Goal: Task Accomplishment & Management: Complete application form

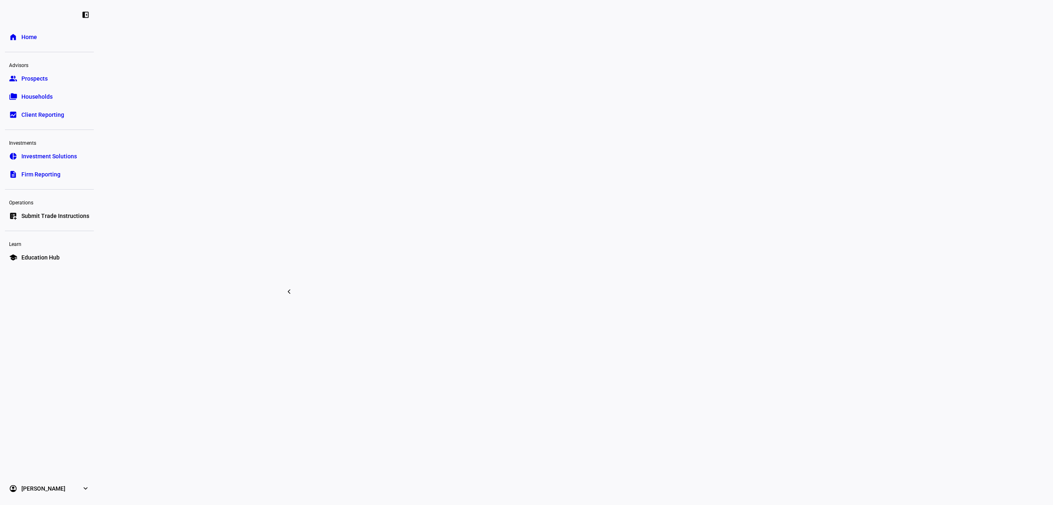
scroll to position [463, 0]
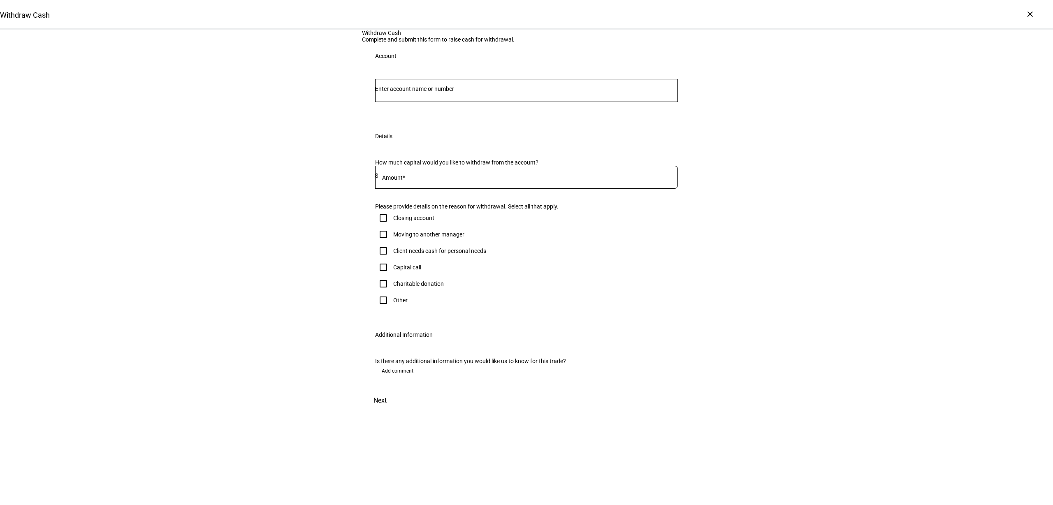
click at [428, 102] on div at bounding box center [526, 90] width 303 height 23
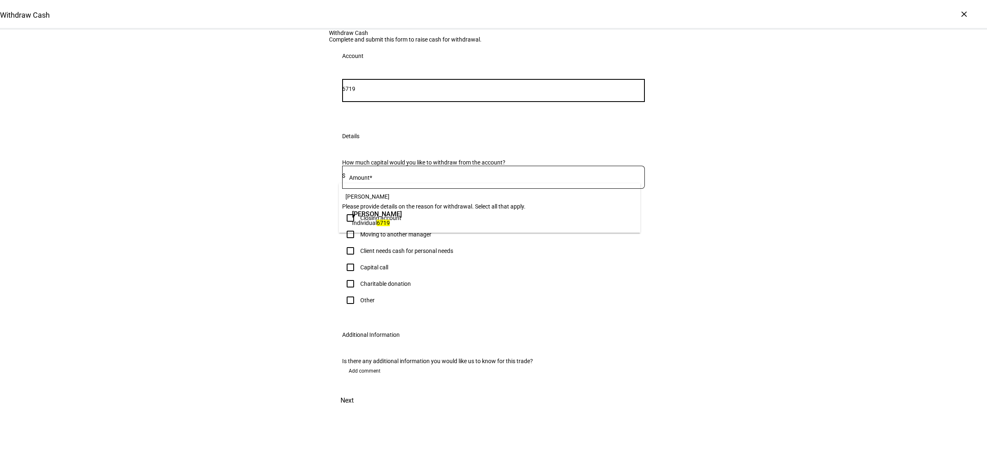
type input "6719"
click at [402, 217] on span "Brielle C Goldfaden" at bounding box center [377, 213] width 50 height 9
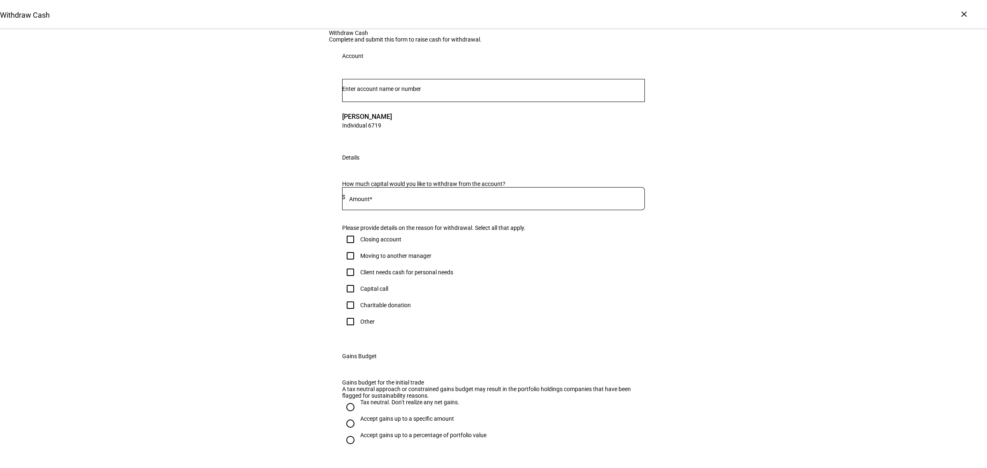
click at [380, 200] on input at bounding box center [495, 197] width 299 height 7
type input "30,000"
click at [386, 276] on div "Client needs cash for personal needs" at bounding box center [406, 272] width 93 height 7
click at [359, 281] on input "Client needs cash for personal needs" at bounding box center [350, 272] width 16 height 16
checkbox input "true"
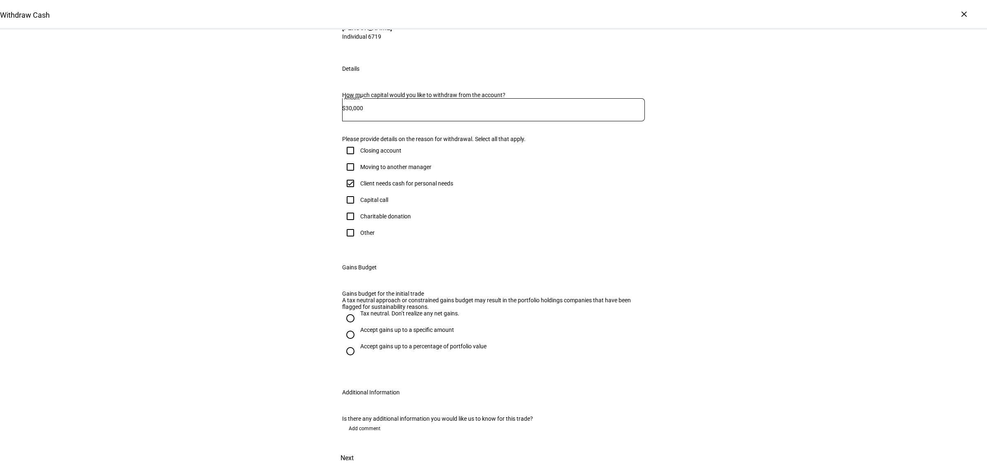
scroll to position [278, 0]
drag, startPoint x: 372, startPoint y: 279, endPoint x: 392, endPoint y: 304, distance: 31.6
click at [372, 327] on div "Accept gains up to a specific amount" at bounding box center [407, 330] width 94 height 7
click at [359, 327] on input "Accept gains up to a specific amount" at bounding box center [350, 335] width 16 height 16
radio input "true"
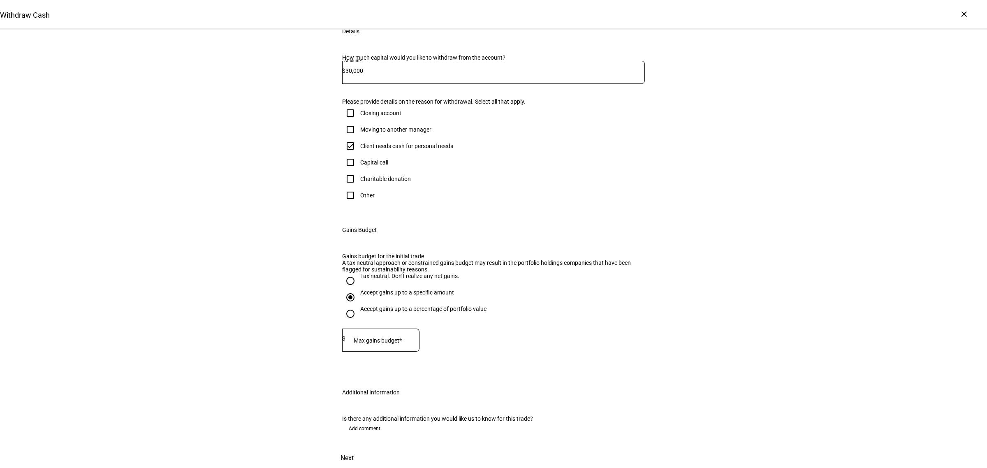
click at [391, 337] on mat-label "Max gains budget*" at bounding box center [378, 340] width 48 height 7
type input "5,000"
click at [698, 246] on div "Withdraw Cash Complete and submit this form to raise cash for withdrawal. Accou…" at bounding box center [493, 185] width 987 height 565
click at [354, 448] on span "Next" at bounding box center [347, 458] width 13 height 20
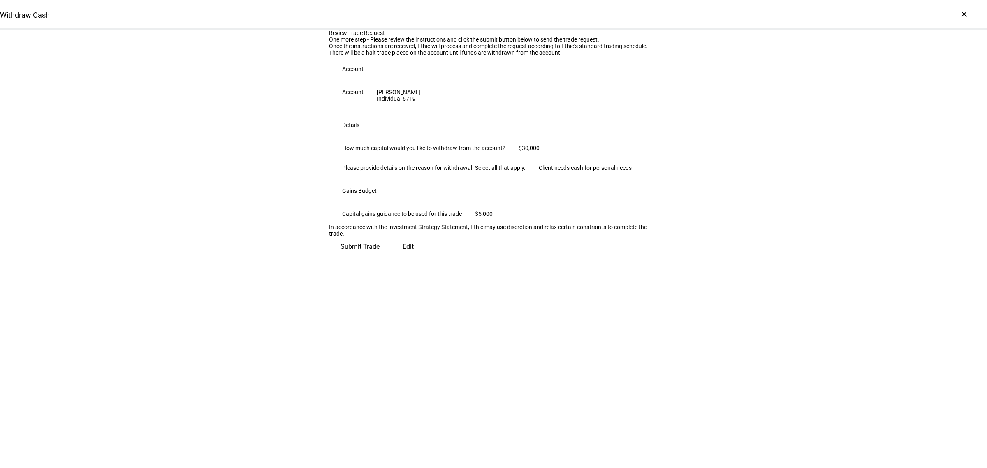
scroll to position [0, 0]
click at [380, 253] on span "Submit Trade" at bounding box center [360, 244] width 39 height 20
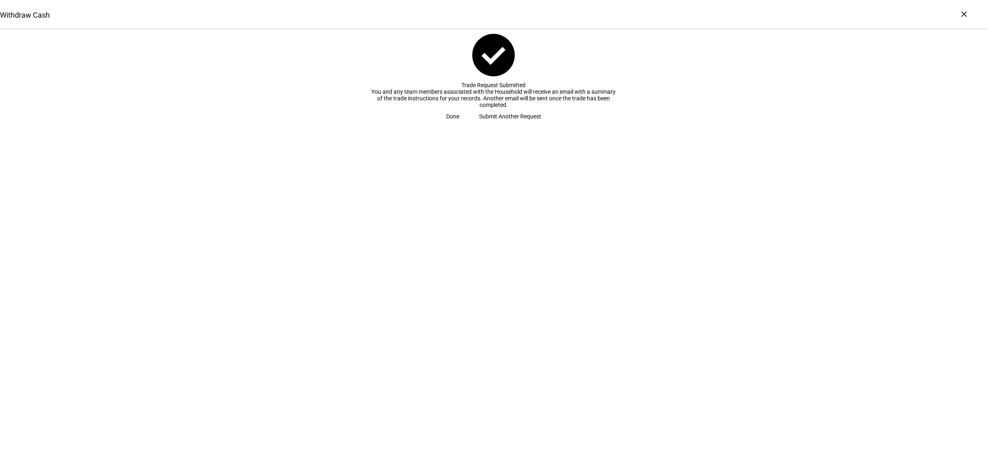
click at [510, 125] on span "Submit Another Request" at bounding box center [510, 116] width 62 height 16
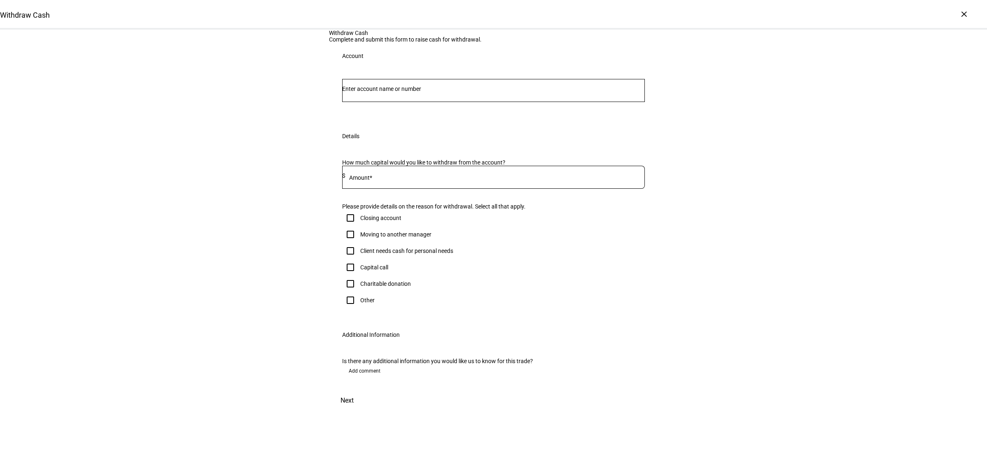
click at [430, 189] on div at bounding box center [495, 177] width 299 height 23
type input "6,233"
click at [404, 92] on input "Number" at bounding box center [493, 89] width 303 height 7
type input "6233"
click at [387, 206] on mat-optgroup "Lauren E Smith Ttee Lauren E Smith Ttee Trust 6233" at bounding box center [490, 208] width 302 height 43
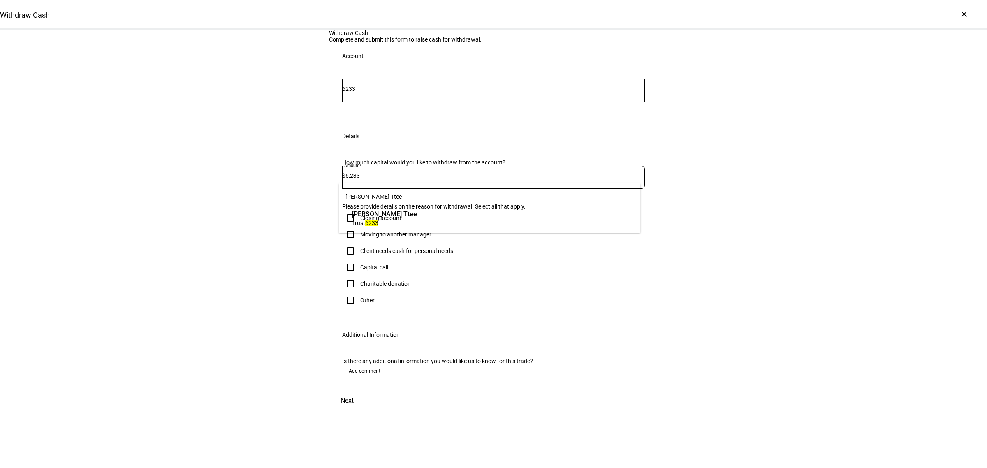
click at [389, 219] on span "Trust 6233" at bounding box center [384, 223] width 65 height 8
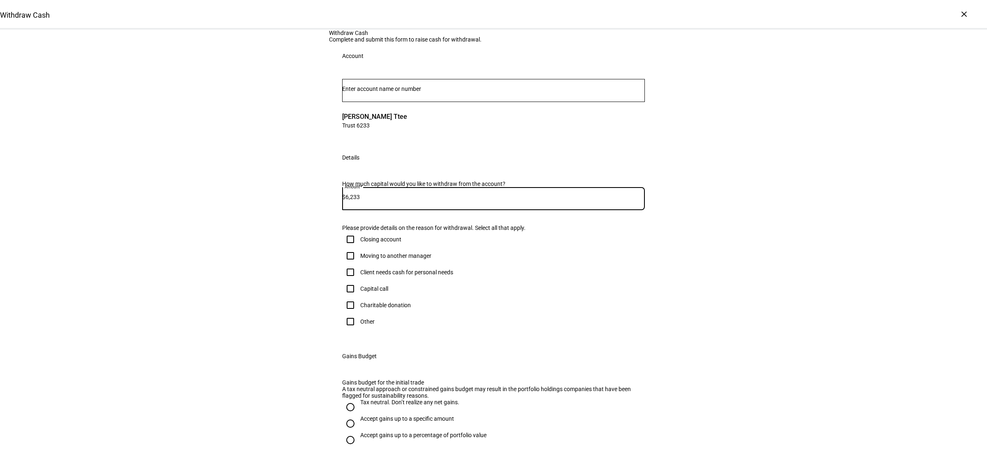
click at [387, 200] on input "6,233" at bounding box center [495, 197] width 299 height 7
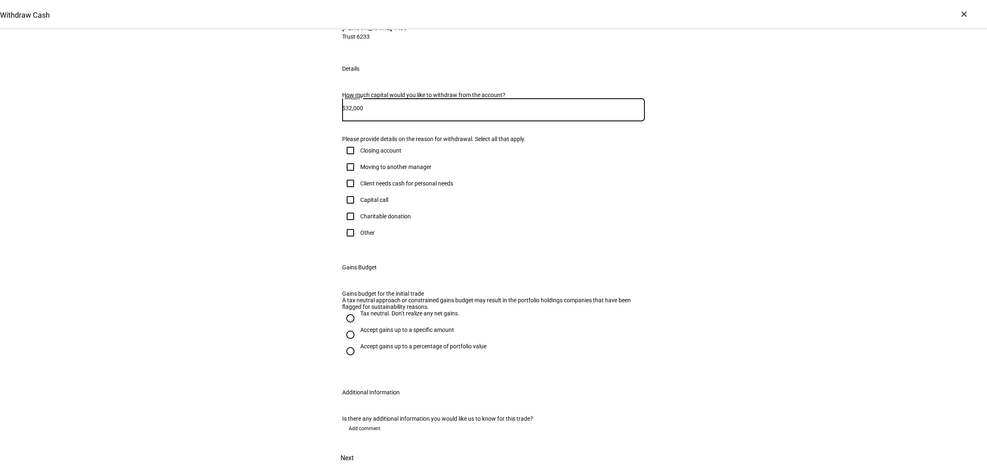
scroll to position [278, 0]
type input "32,000"
click at [369, 327] on div "Accept gains up to a specific amount" at bounding box center [407, 330] width 94 height 7
click at [359, 327] on input "Accept gains up to a specific amount" at bounding box center [350, 335] width 16 height 16
radio input "true"
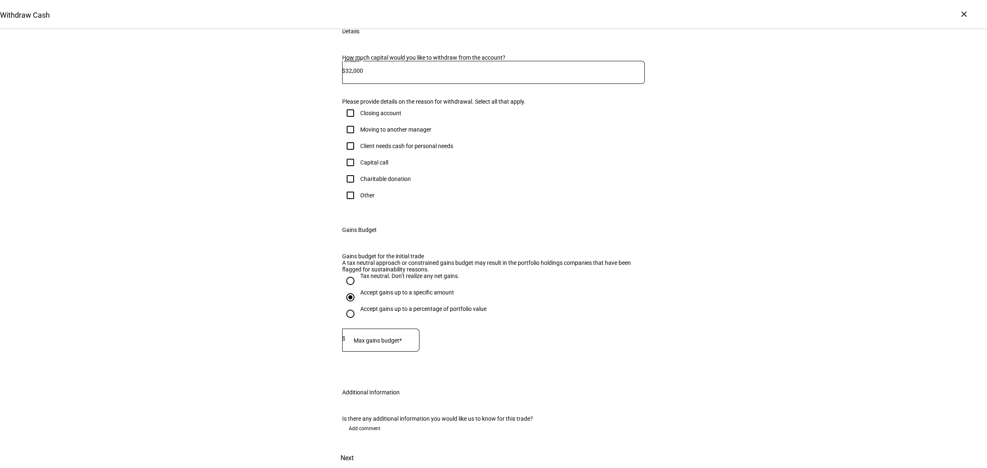
click at [375, 329] on div at bounding box center [383, 340] width 74 height 23
type input "22,000"
click at [283, 332] on div "Withdraw Cash Complete and submit this form to raise cash for withdrawal. Accou…" at bounding box center [493, 185] width 987 height 565
click at [365, 448] on span at bounding box center [347, 458] width 36 height 20
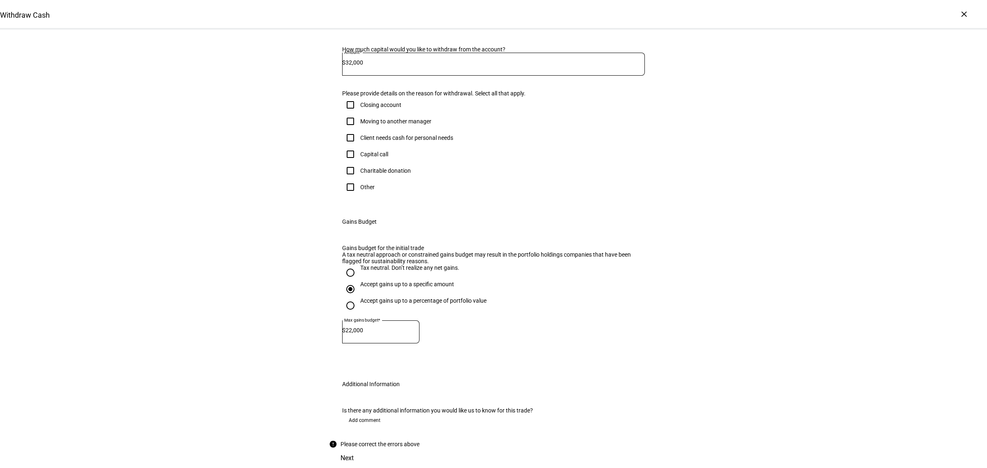
click at [367, 135] on div "Client needs cash for personal needs" at bounding box center [406, 138] width 93 height 7
click at [359, 130] on input "Client needs cash for personal needs" at bounding box center [350, 138] width 16 height 16
checkbox input "true"
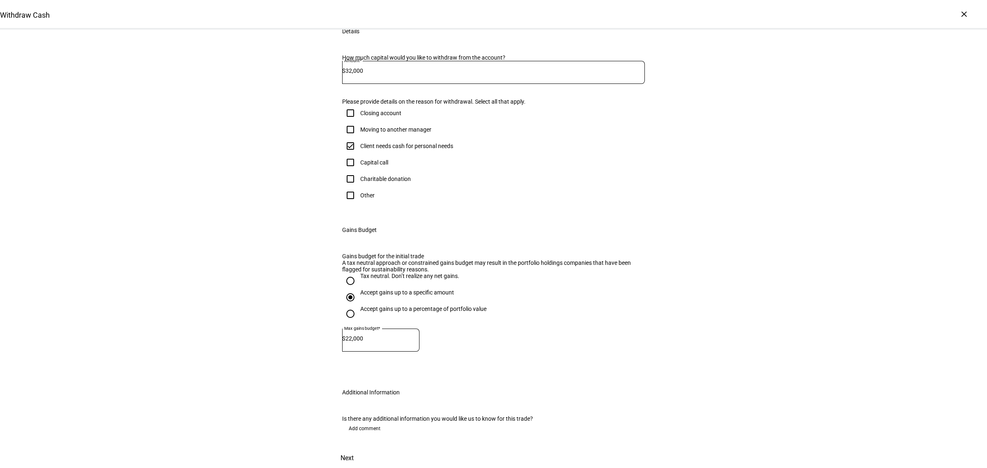
click at [354, 448] on span "Next" at bounding box center [347, 458] width 13 height 20
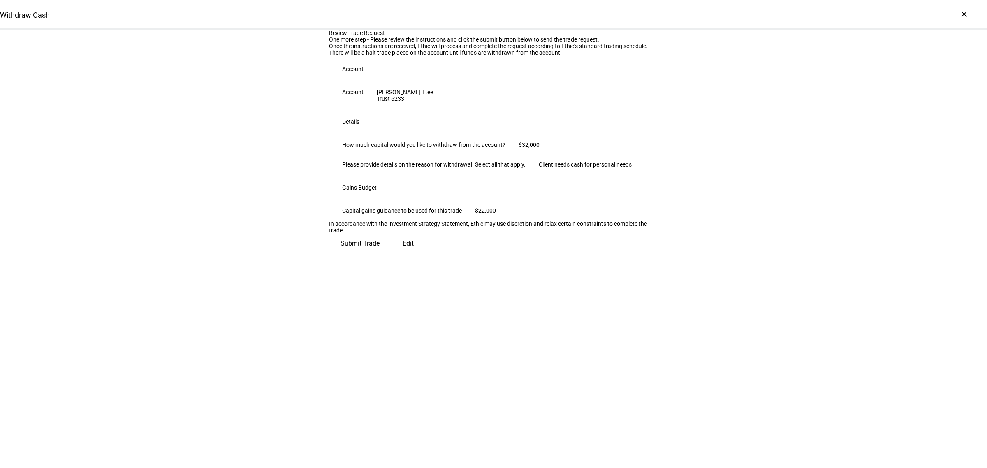
click at [380, 253] on span "Submit Trade" at bounding box center [360, 244] width 39 height 20
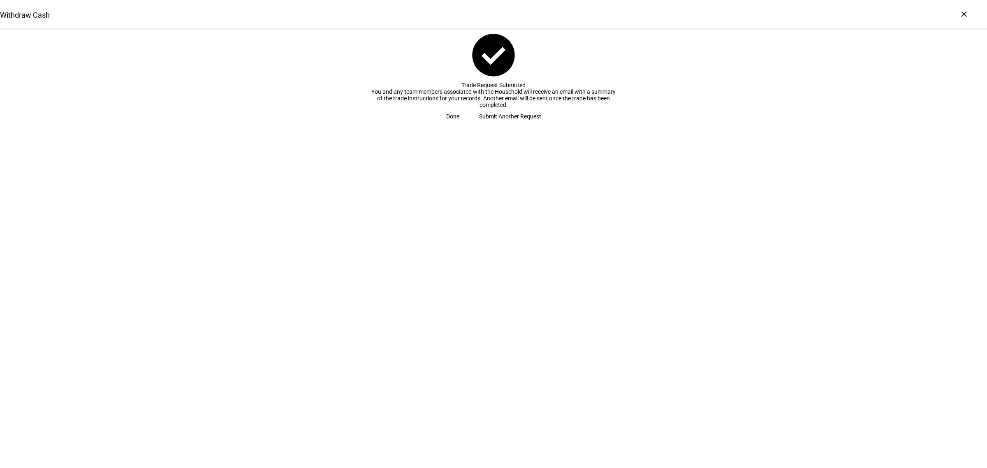
click at [459, 125] on span "Done" at bounding box center [452, 116] width 13 height 16
